Goal: Information Seeking & Learning: Check status

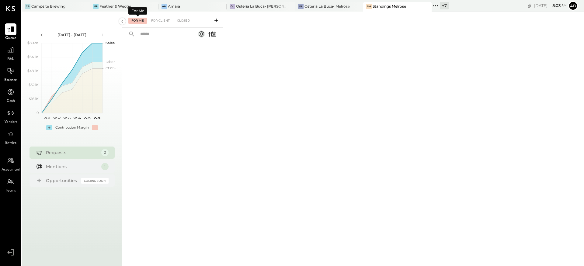
click at [138, 18] on div "For Me" at bounding box center [137, 21] width 19 height 6
click at [327, 8] on div "Osteria La Buca- Melrose" at bounding box center [326, 6] width 45 height 5
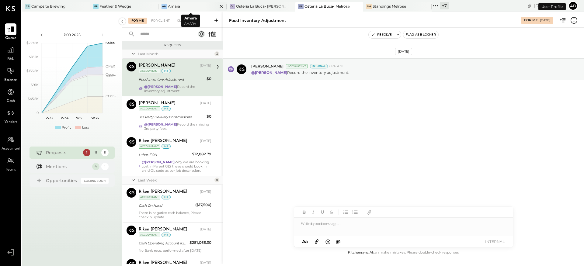
click at [180, 8] on div "Am Amara" at bounding box center [187, 6] width 59 height 5
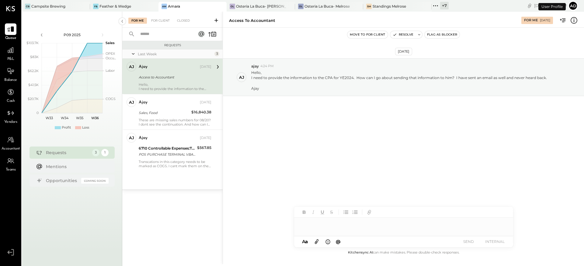
click at [279, 128] on div "[DATE] aj ajay 4:24 PM Hello, I need to provide the information to the CPA for …" at bounding box center [403, 92] width 361 height 99
click at [378, 149] on div "[DATE] aj ajay 4:24 PM Hello, I need to provide the information to the CPA for …" at bounding box center [403, 138] width 361 height 221
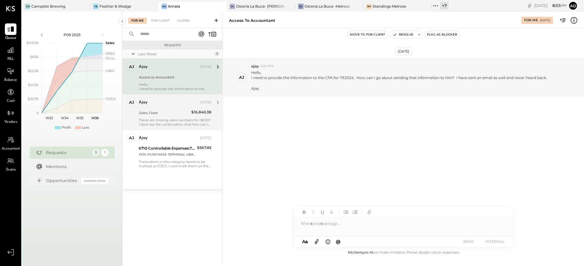
click at [169, 120] on div "These are missing sales numbers for 08/20? I dont see the continuation. And how…" at bounding box center [175, 122] width 73 height 9
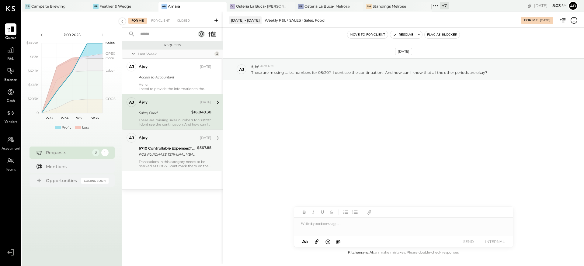
click at [184, 157] on div "POS PURCHASE TERMINAL VBASE 2 TST* BAVEL LOS" at bounding box center [167, 154] width 57 height 6
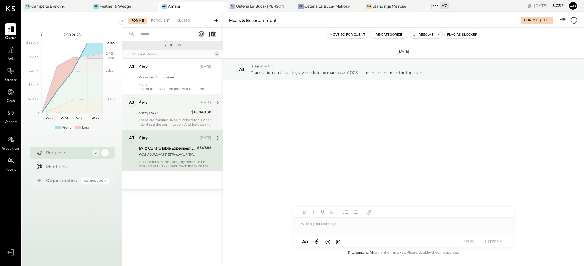
click at [574, 19] on icon at bounding box center [574, 20] width 8 height 8
